Goal: Task Accomplishment & Management: Complete application form

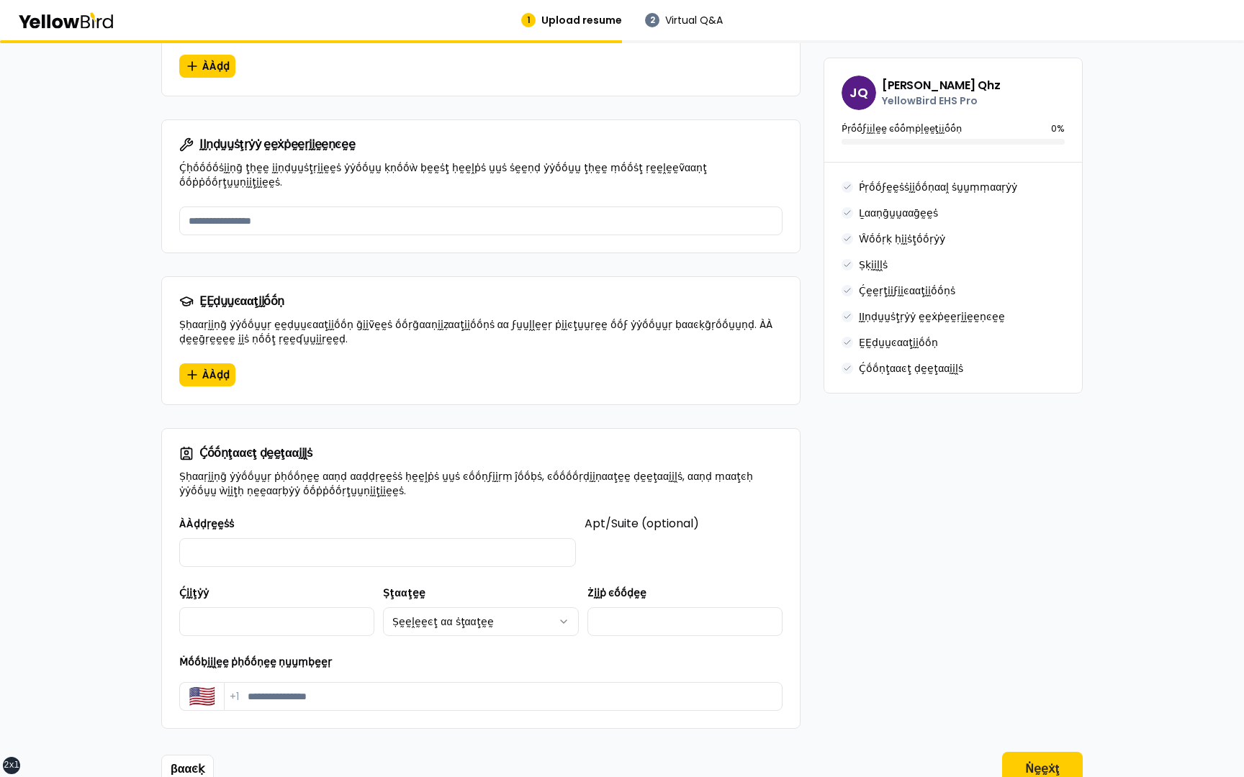
scroll to position [1212, 0]
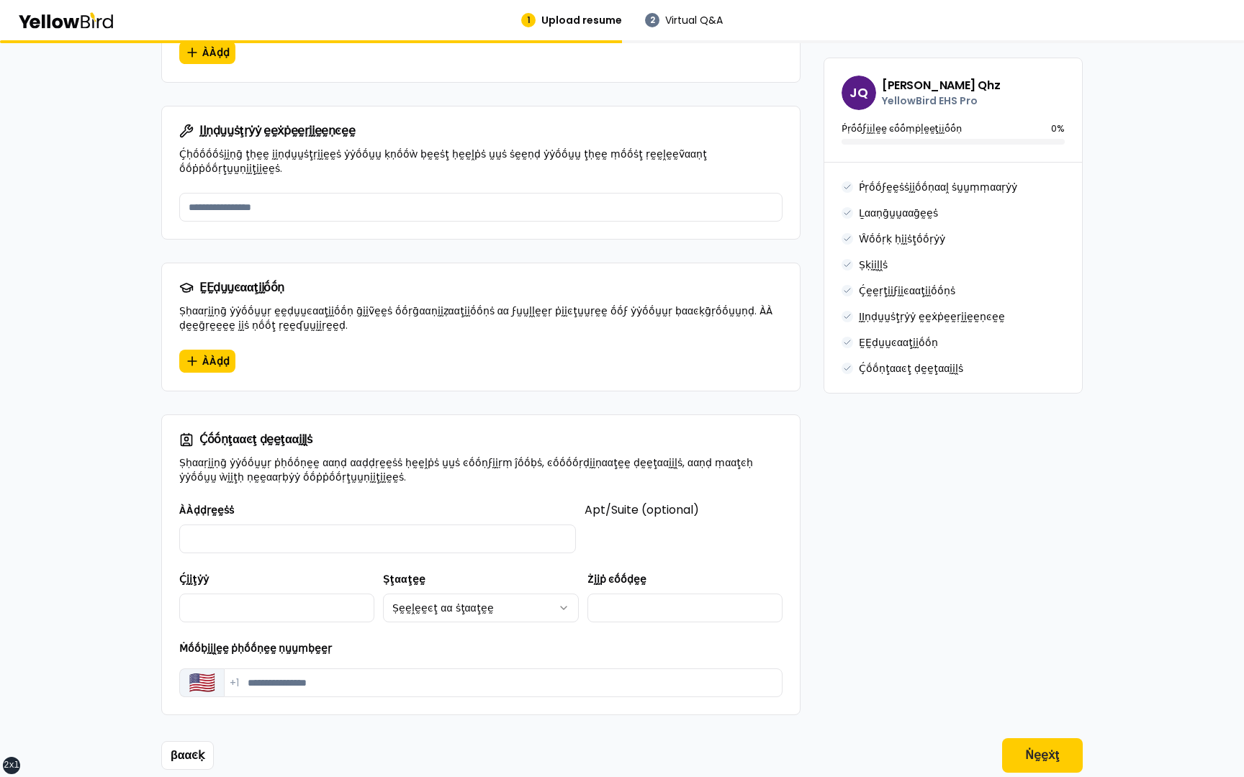
click at [196, 669] on button "🇺🇸" at bounding box center [201, 683] width 45 height 29
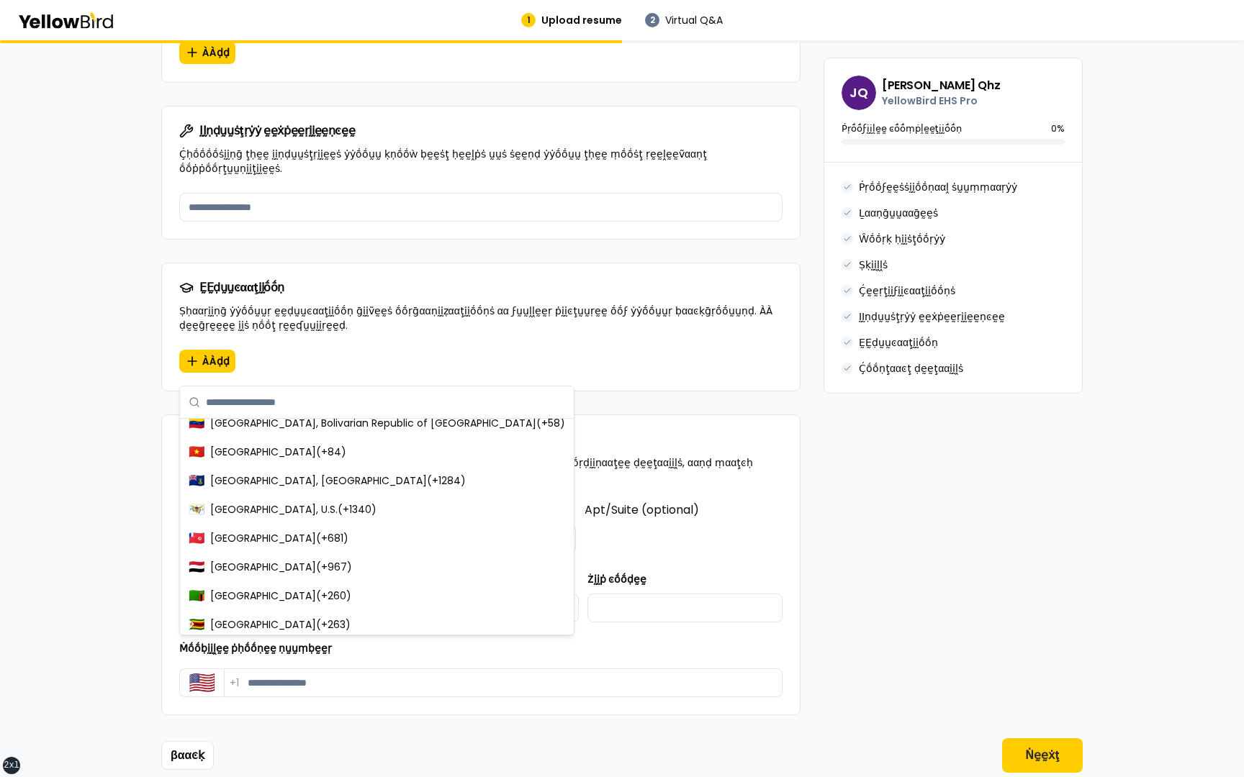
scroll to position [6786, 0]
